Goal: Find specific page/section: Find specific page/section

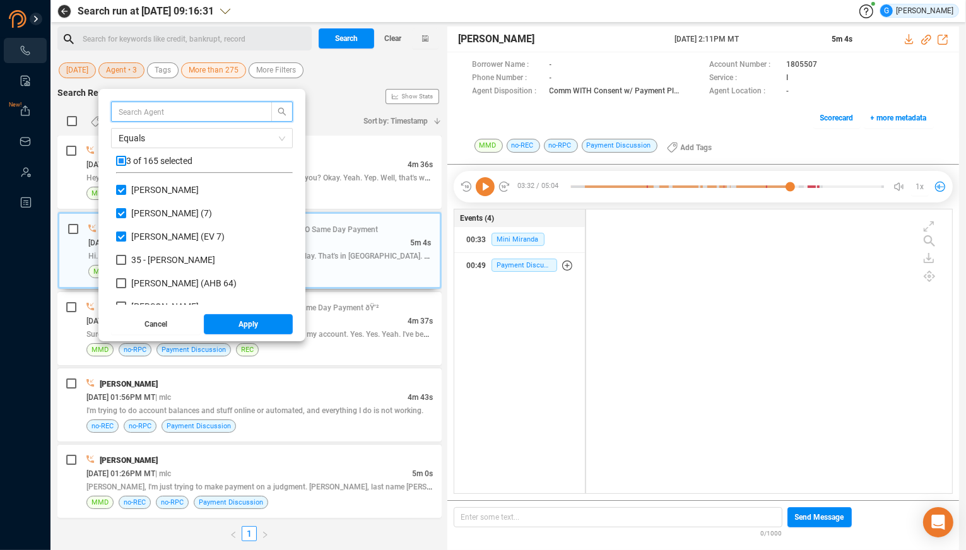
scroll to position [274, 356]
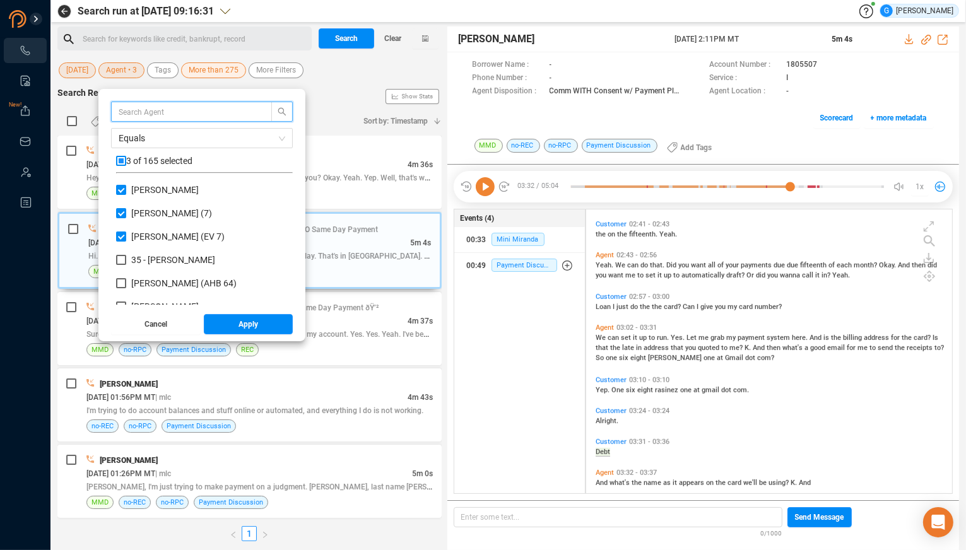
click at [126, 160] on input "checkbox" at bounding box center [121, 161] width 10 height 10
checkbox input "true"
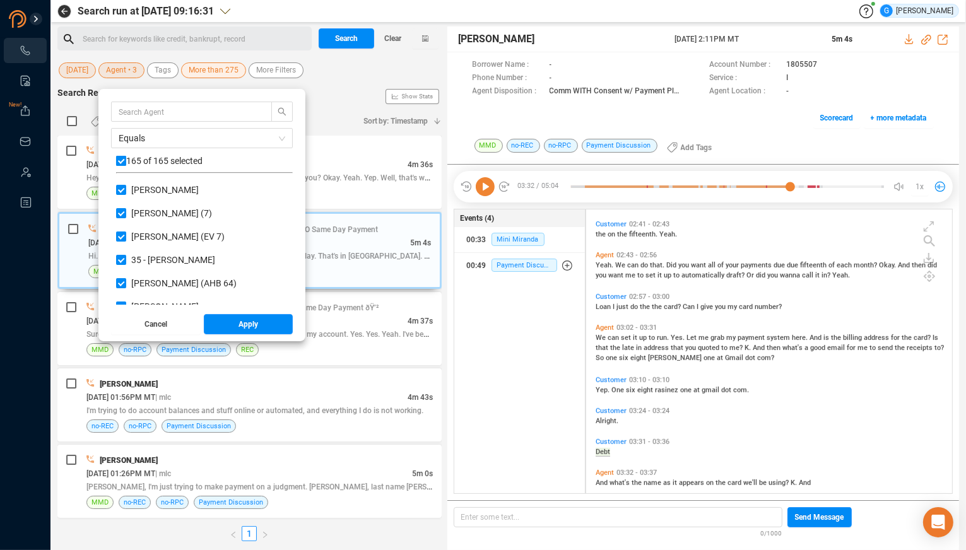
checkbox input "true"
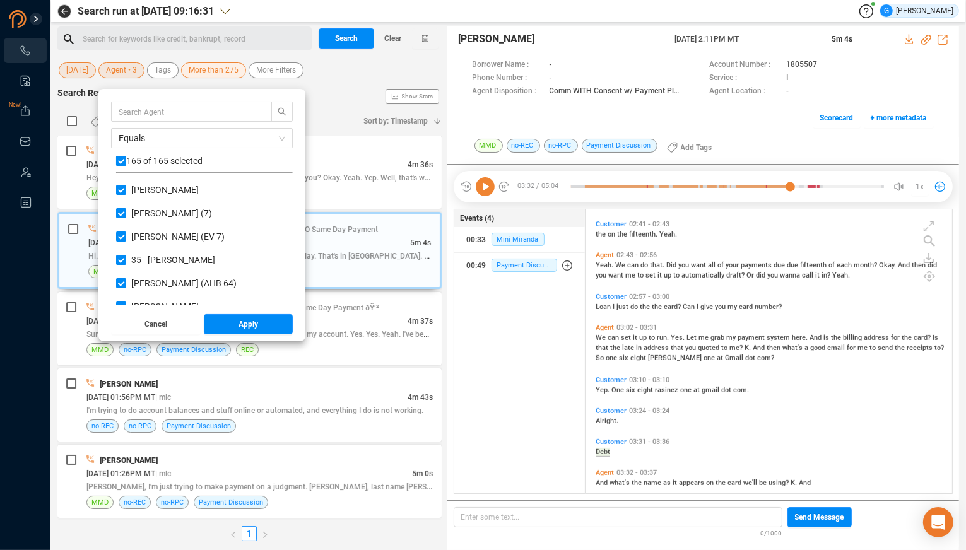
checkbox input "true"
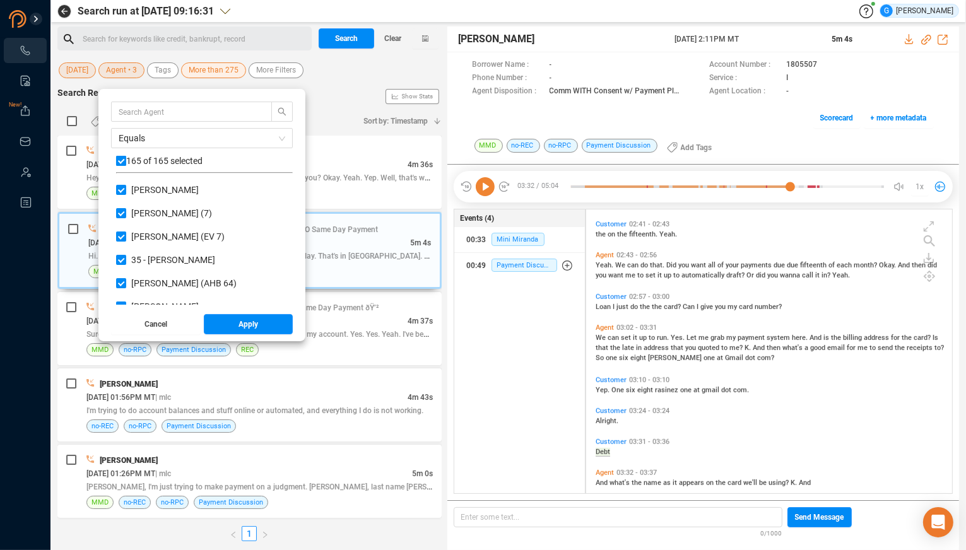
click at [126, 158] on input "checkbox" at bounding box center [121, 161] width 10 height 10
checkbox input "false"
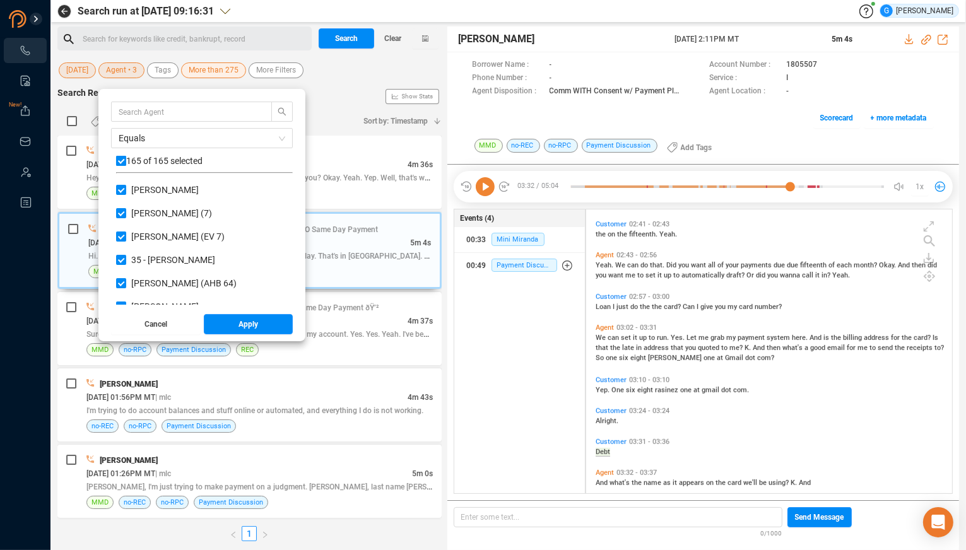
checkbox input "false"
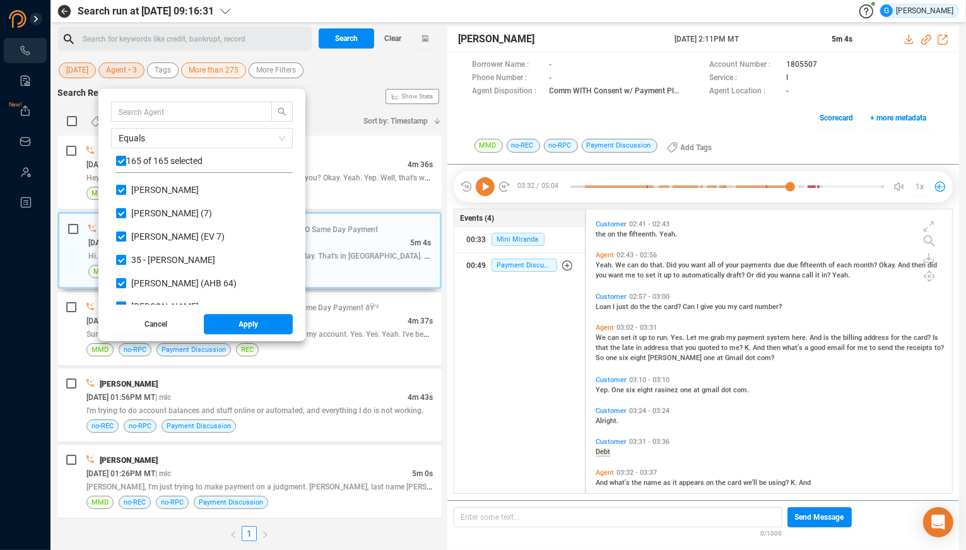
checkbox input "false"
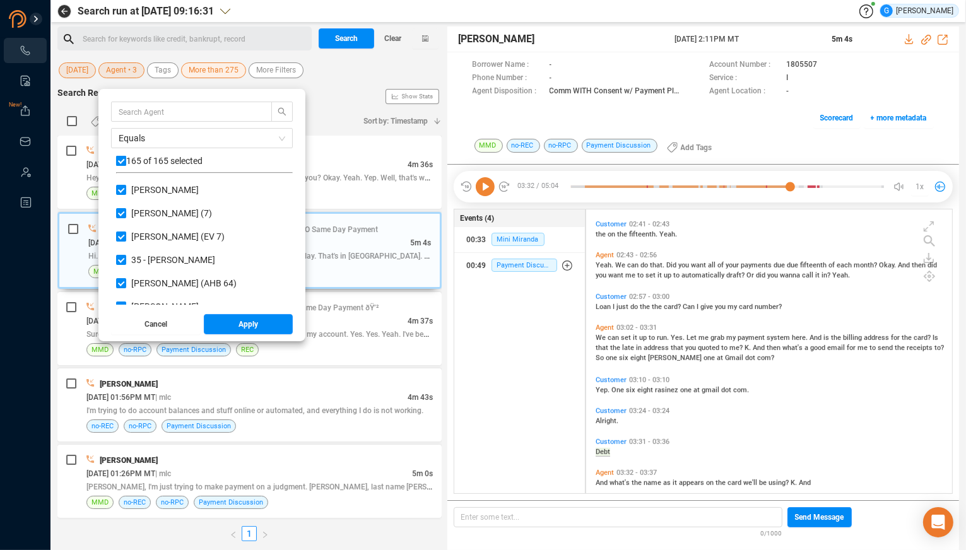
checkbox input "false"
click at [143, 112] on input "text" at bounding box center [186, 112] width 134 height 14
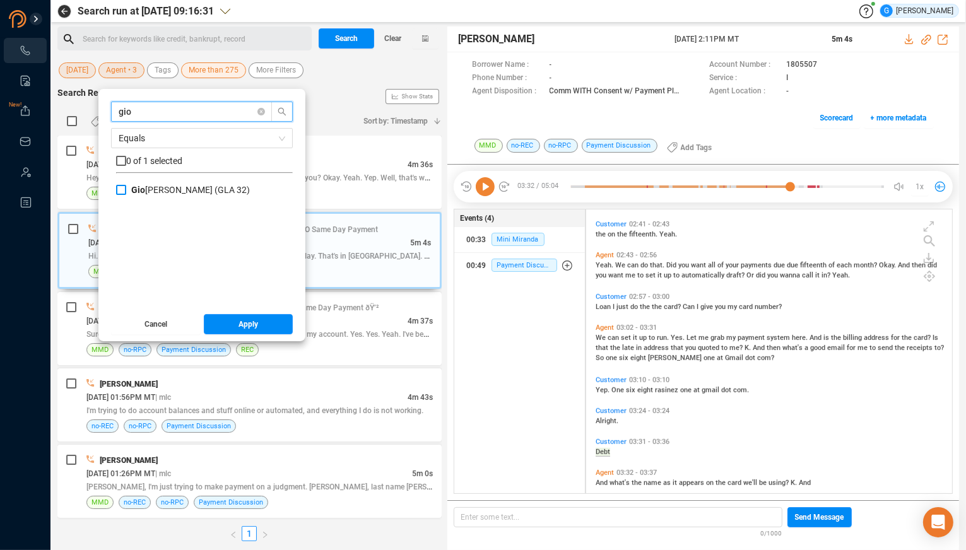
type input "gio"
click at [126, 192] on input "[PERSON_NAME] (GLA 32)" at bounding box center [121, 190] width 10 height 10
checkbox input "true"
click at [258, 329] on span "Apply" at bounding box center [248, 324] width 20 height 20
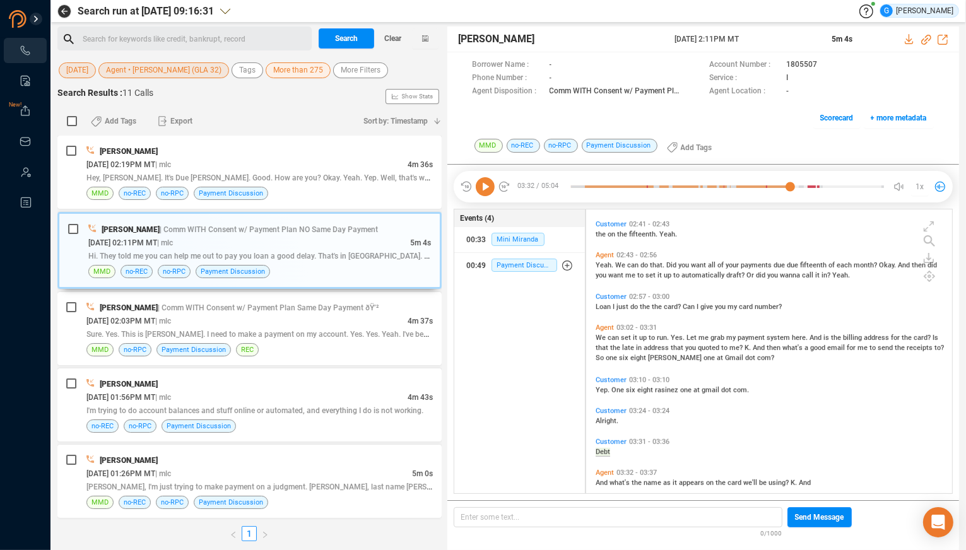
click at [315, 71] on span "More than 275" at bounding box center [298, 70] width 50 height 16
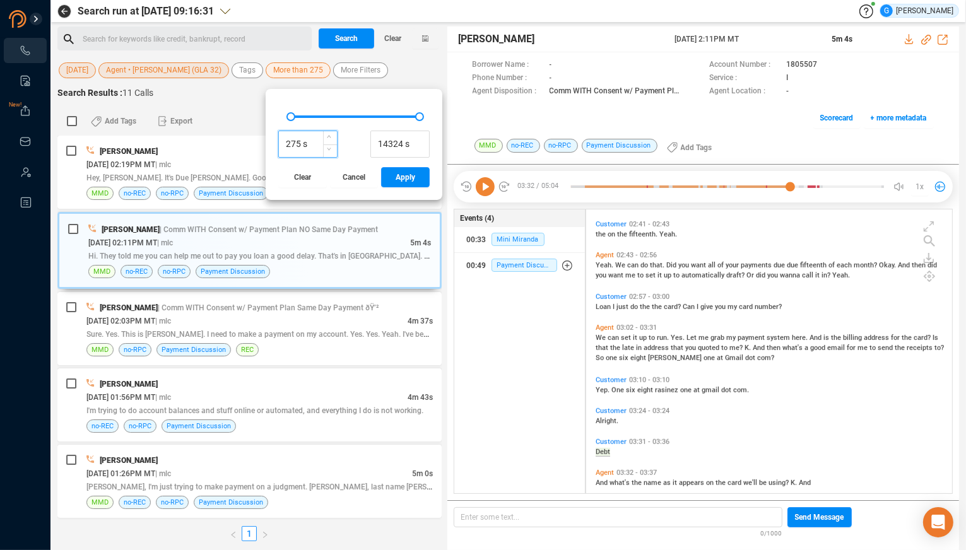
drag, startPoint x: 307, startPoint y: 141, endPoint x: 284, endPoint y: 139, distance: 22.2
click at [284, 139] on input "275 s" at bounding box center [308, 144] width 58 height 19
type input "120 s"
click at [415, 181] on span "Apply" at bounding box center [405, 177] width 20 height 20
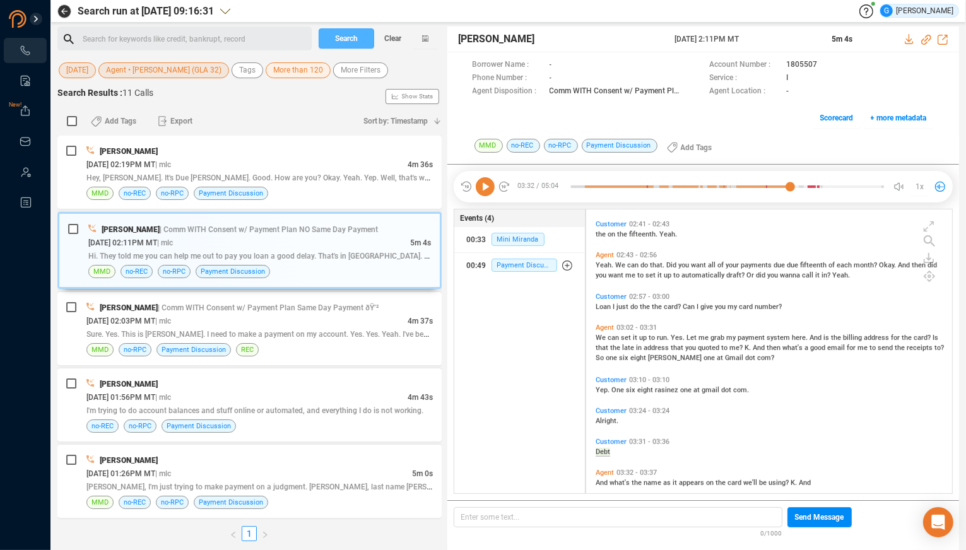
click at [359, 37] on button "Search" at bounding box center [347, 38] width 56 height 20
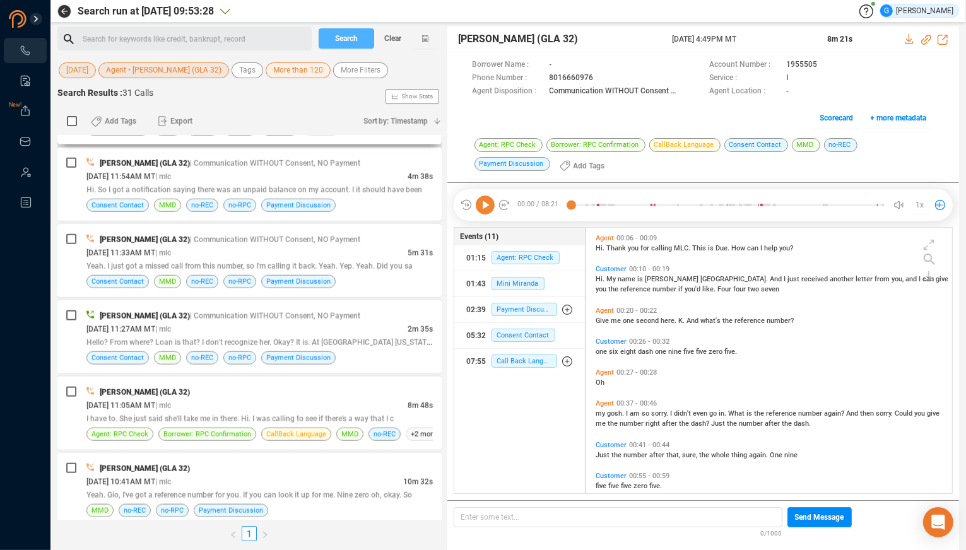
scroll to position [1398, 0]
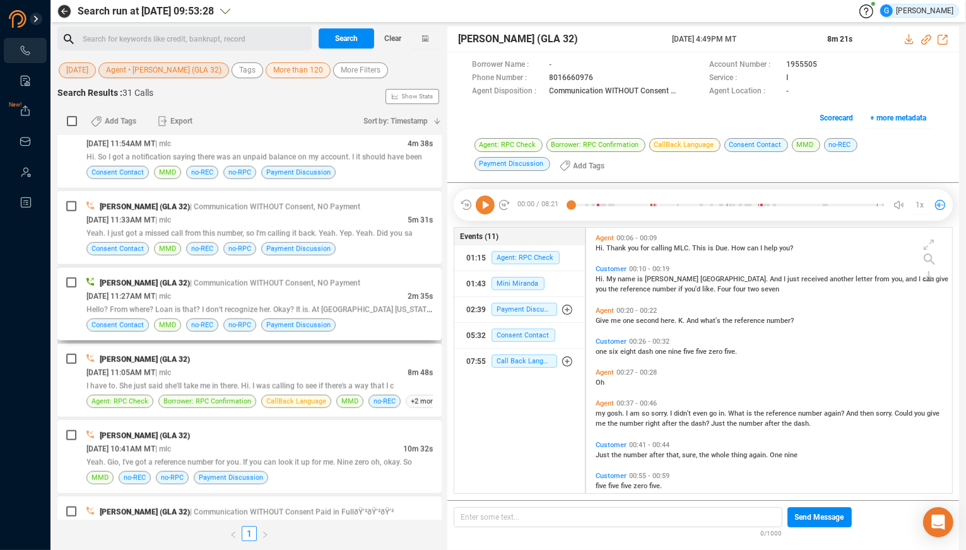
click at [384, 276] on div "[PERSON_NAME] (GLA 32) | Communication WITHOUT Consent, NO Payment" at bounding box center [259, 282] width 346 height 13
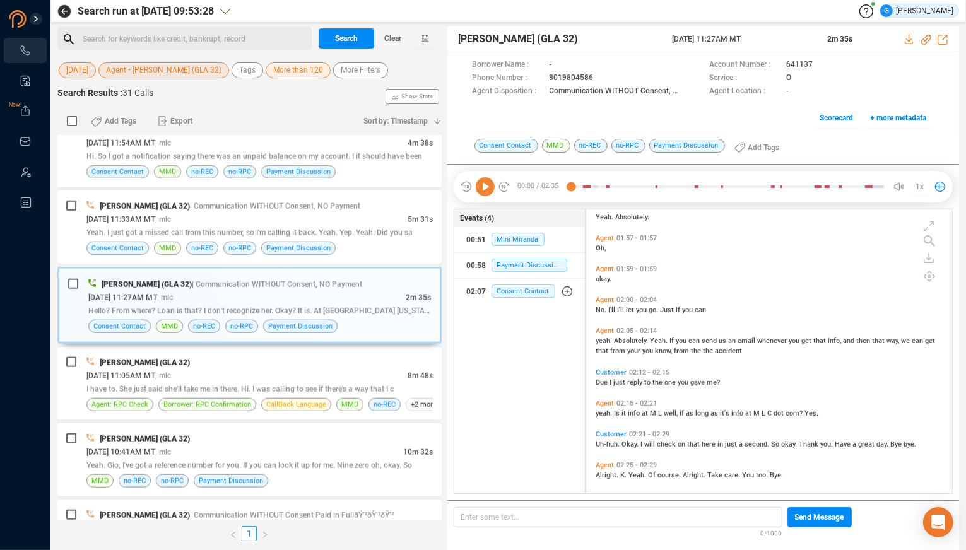
scroll to position [621, 0]
